Goal: Task Accomplishment & Management: Complete application form

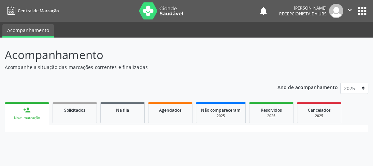
click at [27, 115] on div "Nova marcação" at bounding box center [27, 117] width 35 height 5
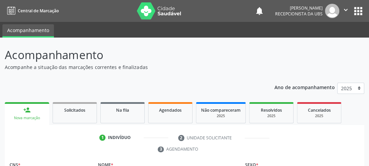
click at [26, 116] on div "Nova marcação" at bounding box center [27, 117] width 35 height 5
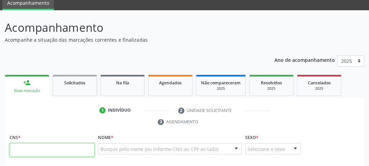
click at [39, 146] on input "text" at bounding box center [52, 150] width 85 height 14
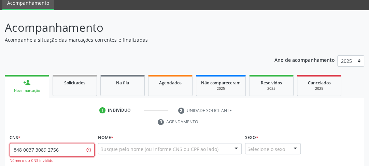
drag, startPoint x: 53, startPoint y: 151, endPoint x: 27, endPoint y: 153, distance: 25.3
click at [65, 146] on input "848 0037 3089 2756" at bounding box center [52, 150] width 85 height 14
type input "8"
type input "898 0037 3089 2756"
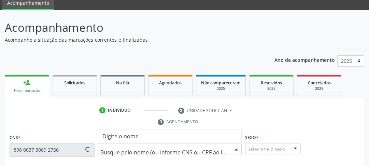
type input "155.065.674-05"
type input "24[DATE]"
type input "[PERSON_NAME]"
type input "[PHONE_NUMBER]"
type input "103.483.244-13"
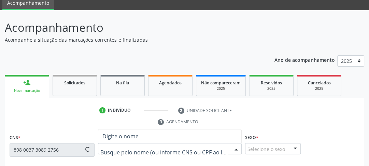
type input "41"
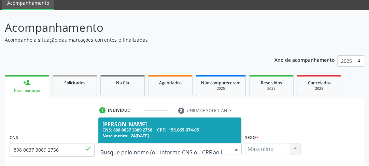
click at [147, 128] on div "CNS: 898 0037 3089 2756 CPF: 155.065.674-05" at bounding box center [169, 130] width 135 height 6
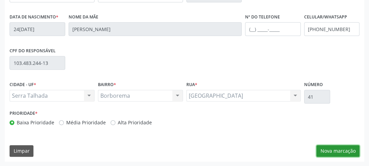
click at [332, 146] on button "Nova marcação" at bounding box center [337, 151] width 43 height 12
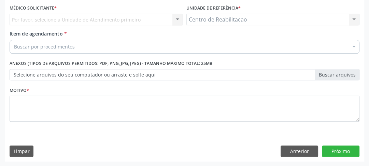
scroll to position [74, 0]
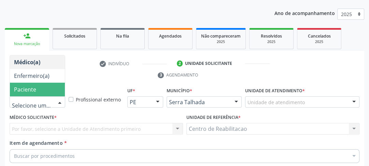
click at [15, 91] on span "Paciente" at bounding box center [25, 90] width 22 height 8
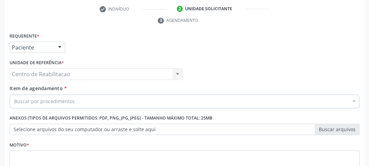
scroll to position [156, 0]
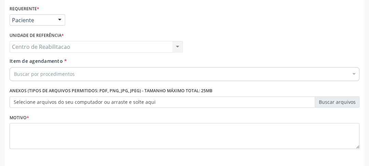
click at [88, 50] on div "Centro de Reabilitacao Centro de Reabilitacao Nenhum resultado encontrado para:…" at bounding box center [96, 47] width 173 height 12
click at [85, 76] on div "Buscar por procedimentos" at bounding box center [185, 74] width 350 height 14
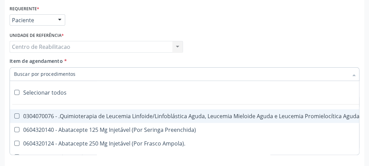
click at [94, 52] on div "Unidade de referência * Centro de Reabilitacao Centro de Reabilitacao Nenhum re…" at bounding box center [96, 43] width 177 height 27
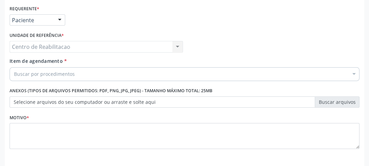
click at [86, 81] on div "Item de agendamento * Buscar por procedimentos Selecionar todos 0304070076 - .Q…" at bounding box center [184, 70] width 353 height 26
click at [88, 72] on div "Buscar por procedimentos" at bounding box center [185, 74] width 350 height 14
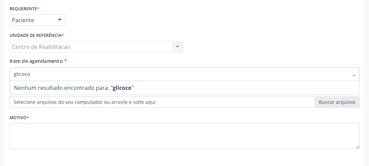
click at [34, 67] on input "glicoco" at bounding box center [181, 74] width 334 height 14
drag, startPoint x: 33, startPoint y: 74, endPoint x: 0, endPoint y: 84, distance: 34.9
click at [0, 84] on div "Acompanhamento Acompanhe a situação das marcações correntes e finalizadas Relat…" at bounding box center [184, 38] width 369 height 312
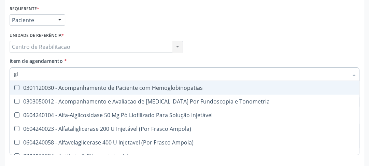
type input "g"
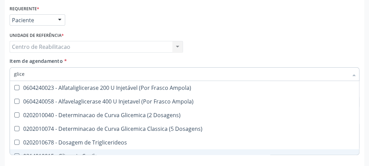
scroll to position [62, 0]
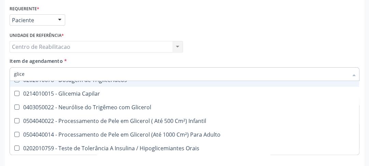
drag, startPoint x: 37, startPoint y: 73, endPoint x: 0, endPoint y: 76, distance: 37.4
click at [0, 76] on div "Acompanhamento Acompanhe a situação das marcações correntes e finalizadas Relat…" at bounding box center [184, 38] width 369 height 312
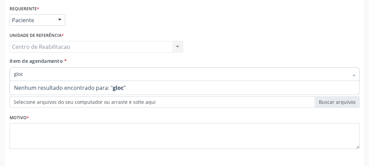
scroll to position [0, 0]
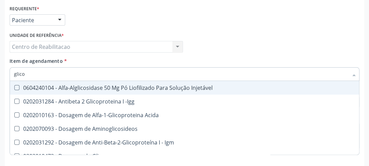
type input "glicos"
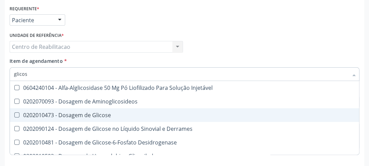
click at [15, 115] on Glicose at bounding box center [16, 114] width 5 height 5
click at [14, 115] on Glicose "checkbox" at bounding box center [12, 115] width 4 height 4
checkbox Glicose "true"
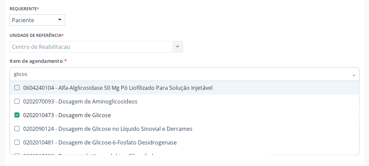
drag, startPoint x: 37, startPoint y: 71, endPoint x: 3, endPoint y: 72, distance: 34.1
click at [3, 72] on div "Acompanhamento Acompanhe a situação das marcações correntes e finalizadas Relat…" at bounding box center [184, 38] width 369 height 312
type input "a"
checkbox Glicose "false"
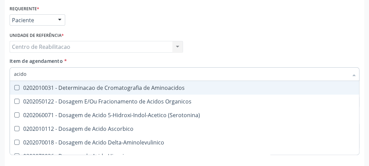
type input "acido u"
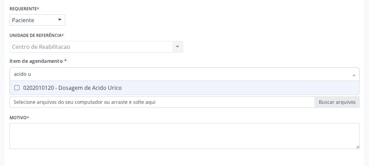
click at [17, 86] on Urico at bounding box center [16, 87] width 5 height 5
click at [14, 86] on Urico "checkbox" at bounding box center [12, 87] width 4 height 4
checkbox Urico "true"
click at [31, 76] on input "acido u" at bounding box center [181, 74] width 334 height 14
drag, startPoint x: 34, startPoint y: 76, endPoint x: 0, endPoint y: 101, distance: 42.5
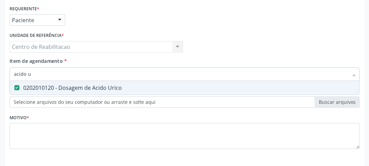
click at [0, 101] on div "Acompanhamento Acompanhe a situação das marcações correntes e finalizadas Relat…" at bounding box center [184, 38] width 369 height 312
type input "c"
checkbox Urico "false"
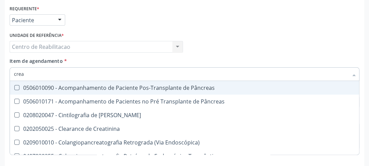
type input "creat"
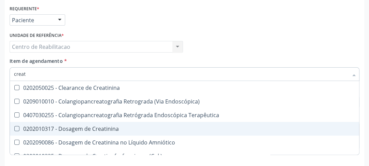
click at [18, 128] on Creatinina at bounding box center [16, 128] width 5 height 5
click at [14, 128] on Creatinina "checkbox" at bounding box center [12, 128] width 4 height 4
checkbox Creatinina "true"
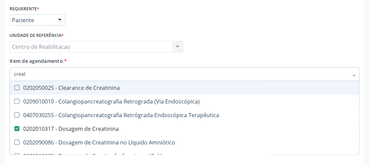
drag, startPoint x: 33, startPoint y: 71, endPoint x: 19, endPoint y: 74, distance: 13.9
click at [19, 74] on input "creat" at bounding box center [181, 74] width 334 height 14
type input "cru"
checkbox Creatinina "false"
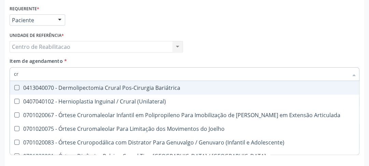
type input "c"
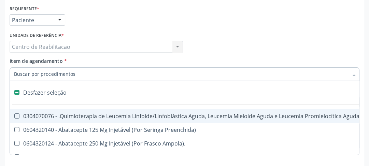
type input "u"
checkbox Cistorrafia "true"
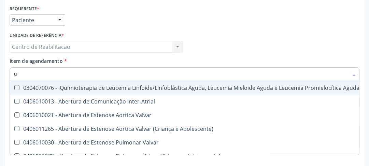
type input "ur"
checkbox B "true"
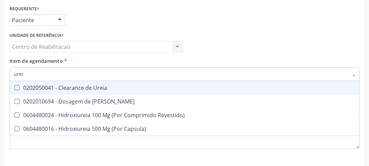
type input "ureia"
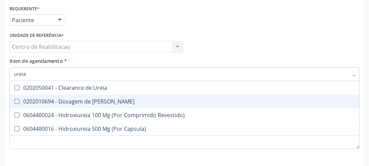
click at [17, 99] on Ureia at bounding box center [16, 101] width 5 height 5
click at [14, 99] on Ureia "checkbox" at bounding box center [12, 101] width 4 height 4
checkbox Ureia "true"
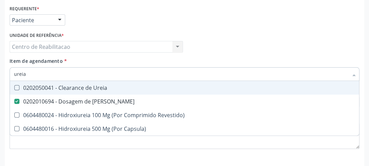
drag, startPoint x: 28, startPoint y: 75, endPoint x: 0, endPoint y: 82, distance: 28.7
click at [0, 82] on div "Acompanhamento Acompanhe a situação das marcações correntes e finalizadas Relat…" at bounding box center [184, 38] width 369 height 312
type input "c"
checkbox Ureia "false"
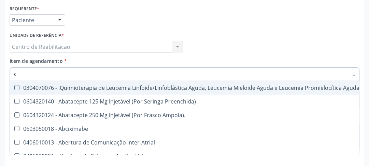
type input "co"
checkbox Único "true"
checkbox Creatinina "true"
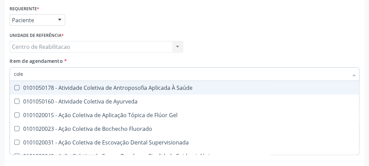
type input "coles"
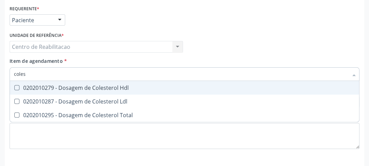
click at [16, 87] on Hdl at bounding box center [16, 87] width 5 height 5
click at [14, 87] on Hdl "checkbox" at bounding box center [12, 87] width 4 height 4
checkbox Hdl "true"
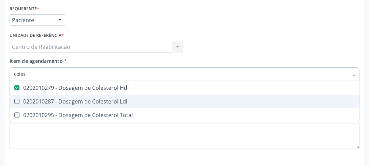
click at [16, 102] on Ldl at bounding box center [16, 101] width 5 height 5
click at [14, 102] on Ldl "checkbox" at bounding box center [12, 101] width 4 height 4
checkbox Ldl "true"
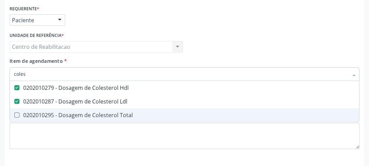
click at [18, 114] on Total at bounding box center [16, 114] width 5 height 5
click at [14, 114] on Total "checkbox" at bounding box center [12, 115] width 4 height 4
checkbox Total "true"
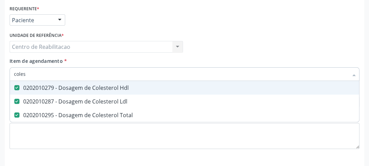
drag, startPoint x: 38, startPoint y: 76, endPoint x: 0, endPoint y: 73, distance: 37.7
click at [0, 72] on div "Acompanhamento Acompanhe a situação das marcações correntes e finalizadas Relat…" at bounding box center [184, 38] width 369 height 312
type input "tg"
checkbox Hdl "false"
checkbox Ldl "false"
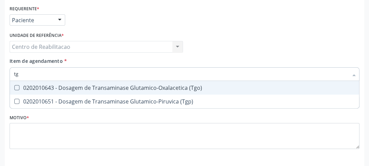
type input "tgo"
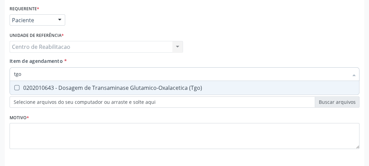
click at [16, 89] on div "0202010643 - Dosagem de Transaminase Glutamico-Oxalacetica (Tgo)" at bounding box center [184, 87] width 341 height 5
checkbox \(Tgo\) "true"
drag, startPoint x: 32, startPoint y: 74, endPoint x: 0, endPoint y: 87, distance: 35.0
click at [0, 87] on div "Acompanhamento Acompanhe a situação das marcações correntes e finalizadas Relat…" at bounding box center [184, 38] width 369 height 312
type input "t"
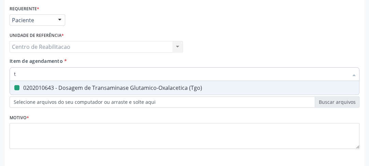
checkbox \(Tgo\) "false"
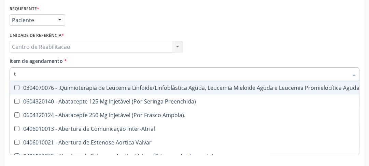
type input "tg"
checkbox Manutenção "true"
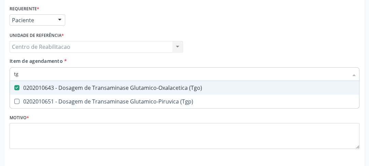
type input "tgp"
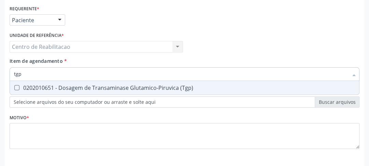
click at [15, 89] on \(Tgp\) at bounding box center [16, 87] width 5 height 5
click at [14, 89] on \(Tgp\) "checkbox" at bounding box center [12, 87] width 4 height 4
checkbox \(Tgp\) "true"
drag, startPoint x: 22, startPoint y: 76, endPoint x: 0, endPoint y: 76, distance: 22.2
click at [0, 76] on div "Acompanhamento Acompanhe a situação das marcações correntes e finalizadas Relat…" at bounding box center [184, 38] width 369 height 312
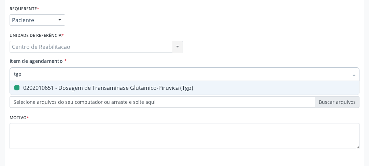
type input "t"
checkbox \(Tgp\) "false"
type input "trigli"
click at [16, 85] on Triglicerideos at bounding box center [16, 87] width 5 height 5
click at [14, 85] on Triglicerideos "checkbox" at bounding box center [12, 87] width 4 height 4
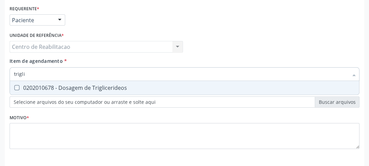
checkbox Triglicerideos "true"
drag, startPoint x: 24, startPoint y: 74, endPoint x: 6, endPoint y: 76, distance: 18.3
click at [6, 76] on div "Requerente * Paciente Médico(a) Enfermeiro(a) Paciente Nenhum resultado encontr…" at bounding box center [184, 96] width 359 height 185
type input "h"
checkbox Triglicerideos "false"
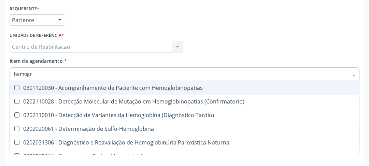
type input "hemogra"
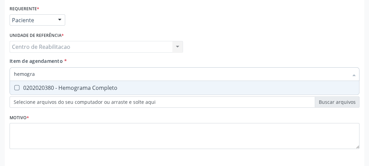
click at [16, 87] on Completo at bounding box center [16, 87] width 5 height 5
click at [14, 87] on Completo "checkbox" at bounding box center [12, 87] width 4 height 4
checkbox Completo "true"
drag, startPoint x: 74, startPoint y: 72, endPoint x: 13, endPoint y: 69, distance: 61.1
click at [13, 69] on div "hemogra" at bounding box center [185, 74] width 350 height 14
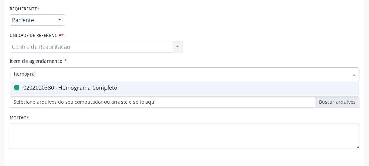
type input "t"
checkbox Completo "false"
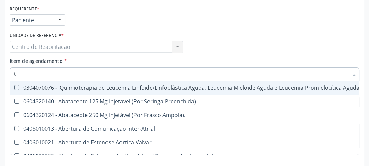
type input "t4"
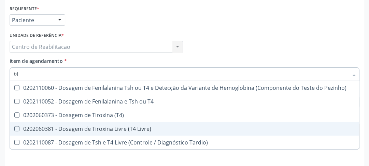
click at [20, 130] on div "0202060381 - Dosagem de Tiroxina Livre (T4 Livre)" at bounding box center [184, 128] width 341 height 5
checkbox Livre\) "true"
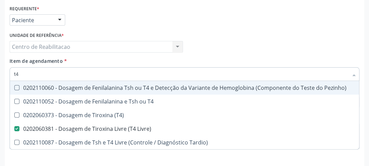
click at [119, 55] on div "Unidade de referência * Centro de Reabilitacao Centro de Reabilitacao Nenhum re…" at bounding box center [96, 43] width 177 height 27
checkbox T4 "true"
checkbox \(T4\) "true"
checkbox Tardio\) "true"
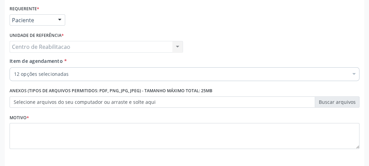
scroll to position [183, 0]
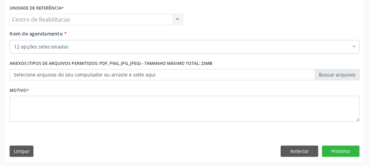
click at [64, 86] on div "Motivo *" at bounding box center [185, 103] width 350 height 36
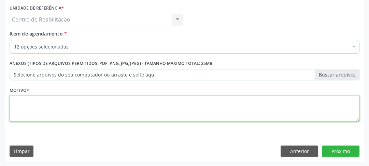
click at [63, 99] on textarea at bounding box center [185, 108] width 350 height 26
type textarea "00"
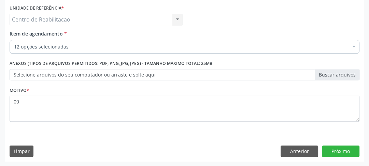
click at [354, 157] on div "Requerente * Paciente Médico(a) Enfermeiro(a) Paciente Nenhum resultado encontr…" at bounding box center [184, 68] width 359 height 185
click at [353, 153] on button "Próximo" at bounding box center [341, 151] width 38 height 12
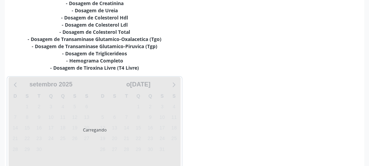
scroll to position [185, 0]
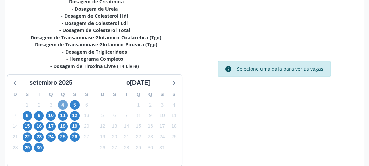
click at [62, 104] on span "4" at bounding box center [63, 105] width 10 height 10
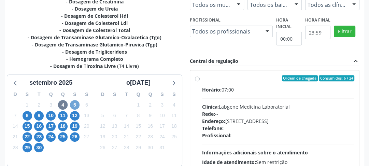
click at [75, 105] on span "5" at bounding box center [75, 105] width 10 height 10
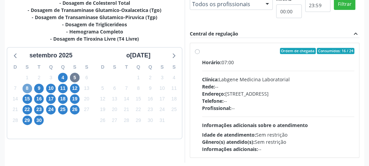
click at [28, 87] on span "8" at bounding box center [28, 89] width 10 height 10
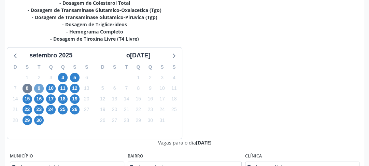
click at [36, 86] on span "9" at bounding box center [39, 89] width 10 height 10
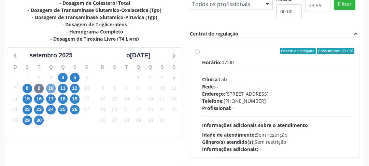
click at [50, 87] on span "10" at bounding box center [51, 89] width 10 height 10
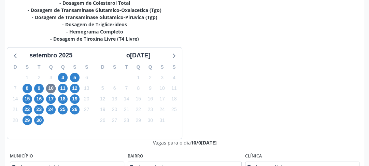
radio input "true"
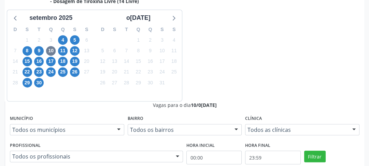
scroll to position [256, 0]
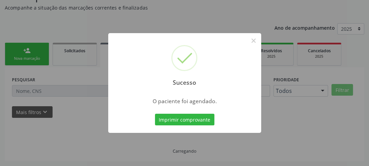
scroll to position [59, 0]
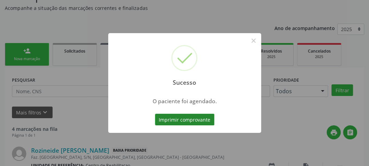
click at [206, 120] on button "Imprimir comprovante" at bounding box center [184, 120] width 59 height 12
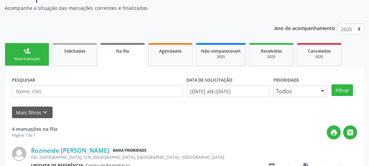
click at [28, 53] on div "person_add" at bounding box center [27, 51] width 8 height 8
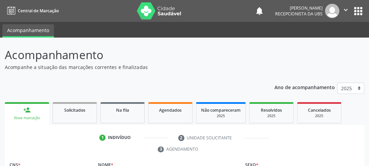
scroll to position [27, 0]
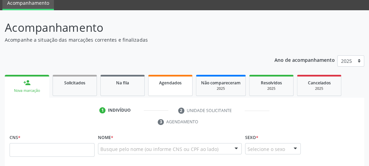
click at [163, 88] on link "Agendados" at bounding box center [170, 85] width 44 height 21
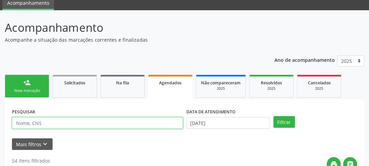
click at [58, 126] on input "text" at bounding box center [97, 123] width 171 height 12
type input "898003730892756"
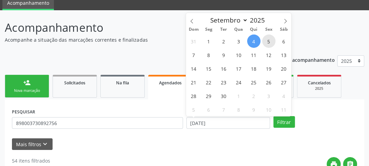
drag, startPoint x: 261, startPoint y: 43, endPoint x: 265, endPoint y: 42, distance: 4.6
click at [265, 42] on div "31 1 2 3 4 5 6 7 8 9 10 11 12 13 14 15 16 17 18 19 20 21 22 23 24 25 26 27 28 2…" at bounding box center [238, 75] width 105 height 82
click at [256, 42] on span "4" at bounding box center [253, 40] width 13 height 13
type input "[DATE]"
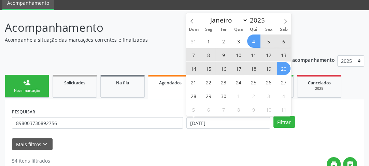
click at [278, 75] on span "20" at bounding box center [283, 68] width 13 height 13
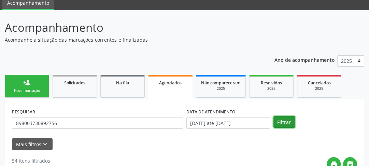
click at [281, 119] on button "Filtrar" at bounding box center [283, 122] width 21 height 12
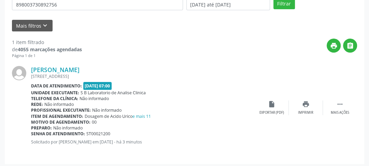
scroll to position [148, 0]
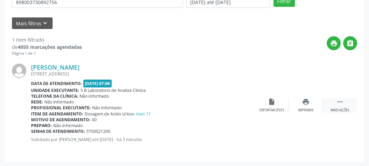
click at [340, 103] on icon "" at bounding box center [340, 102] width 8 height 8
click at [305, 104] on icon "edit" at bounding box center [306, 102] width 8 height 8
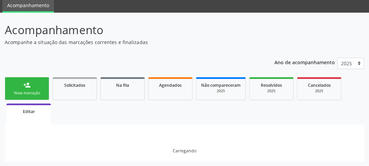
scroll to position [0, 0]
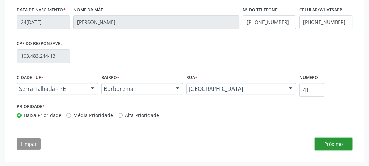
click at [326, 138] on button "Próximo" at bounding box center [333, 144] width 38 height 12
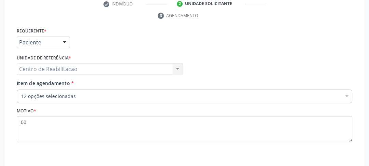
scroll to position [186, 0]
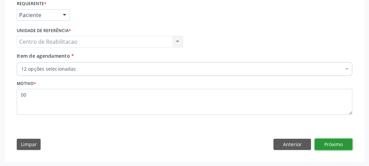
click at [326, 141] on button "Próximo" at bounding box center [333, 144] width 38 height 12
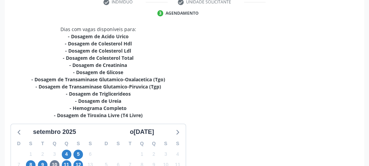
scroll to position [188, 0]
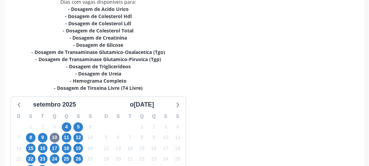
radio input "false"
radio input "true"
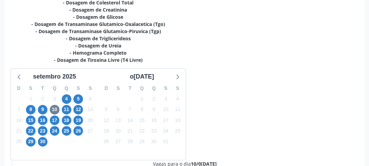
scroll to position [287, 0]
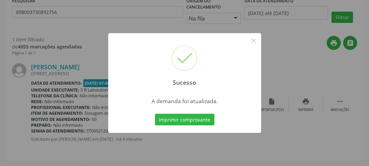
scroll to position [0, 0]
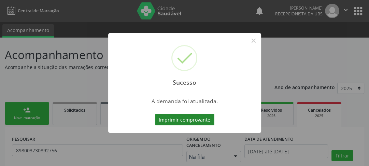
click at [178, 115] on button "Imprimir comprovante" at bounding box center [184, 120] width 59 height 12
